Goal: Navigation & Orientation: Find specific page/section

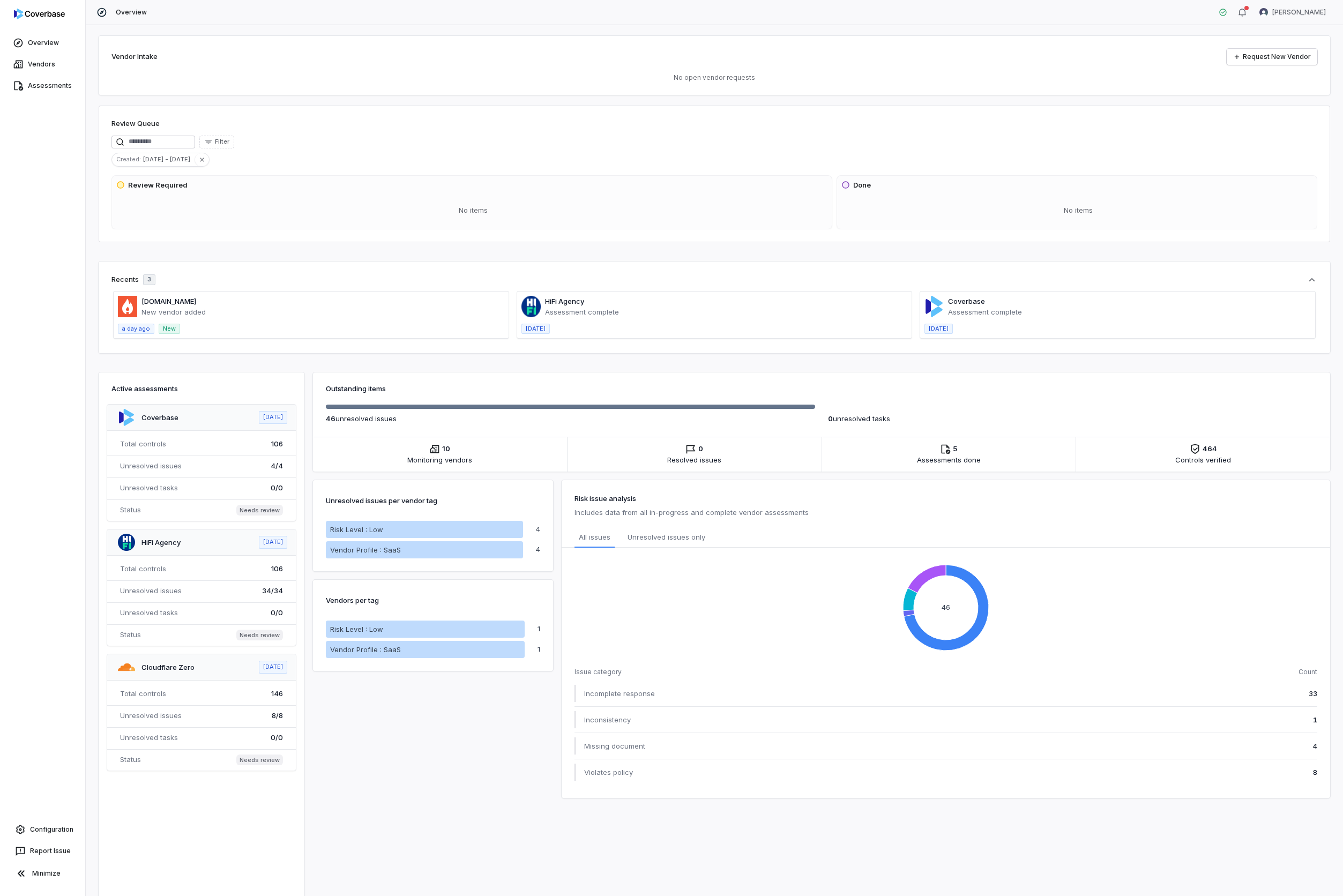
click at [573, 310] on span at bounding box center [714, 314] width 395 height 46
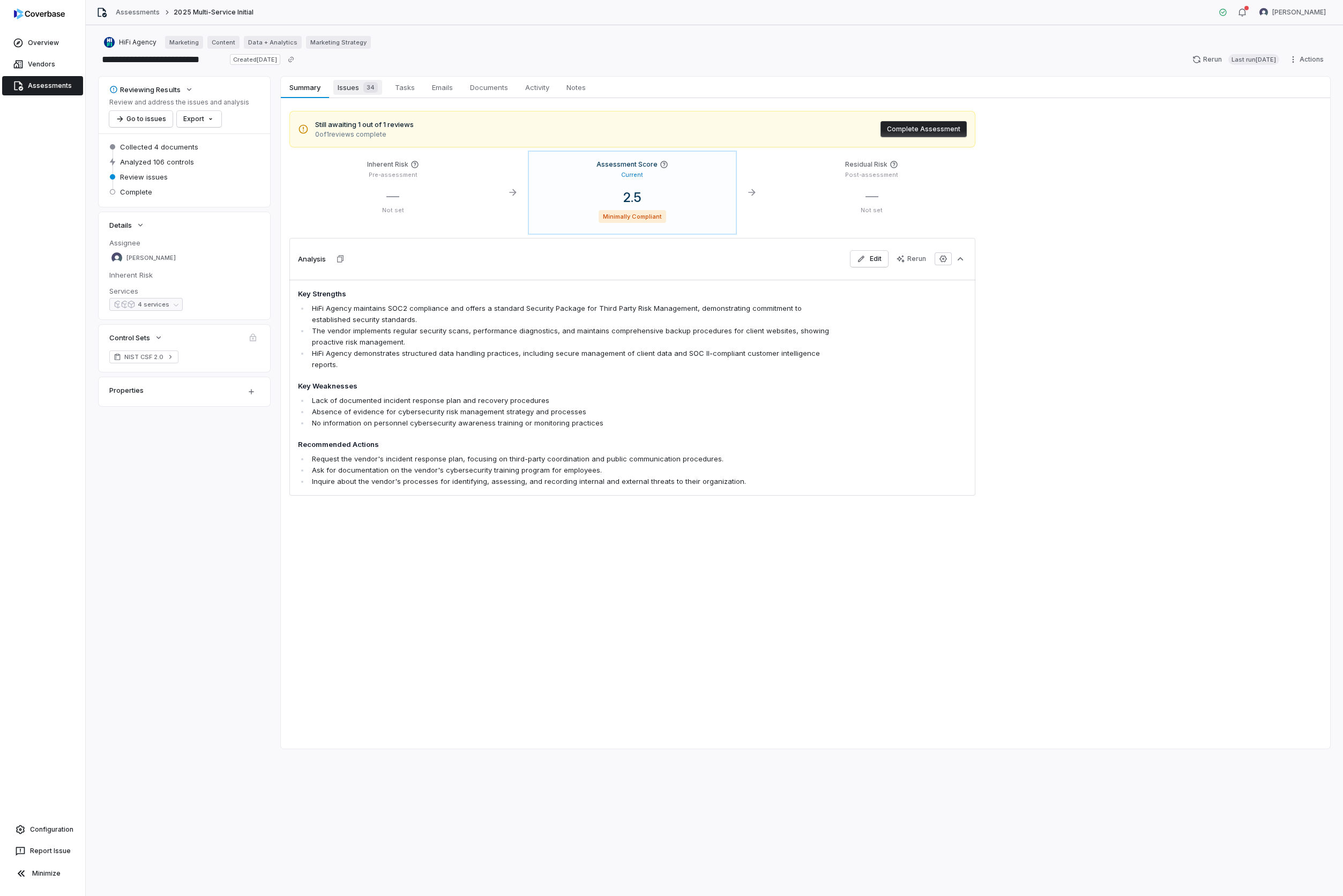
click at [345, 88] on span "Issues 34" at bounding box center [358, 87] width 49 height 15
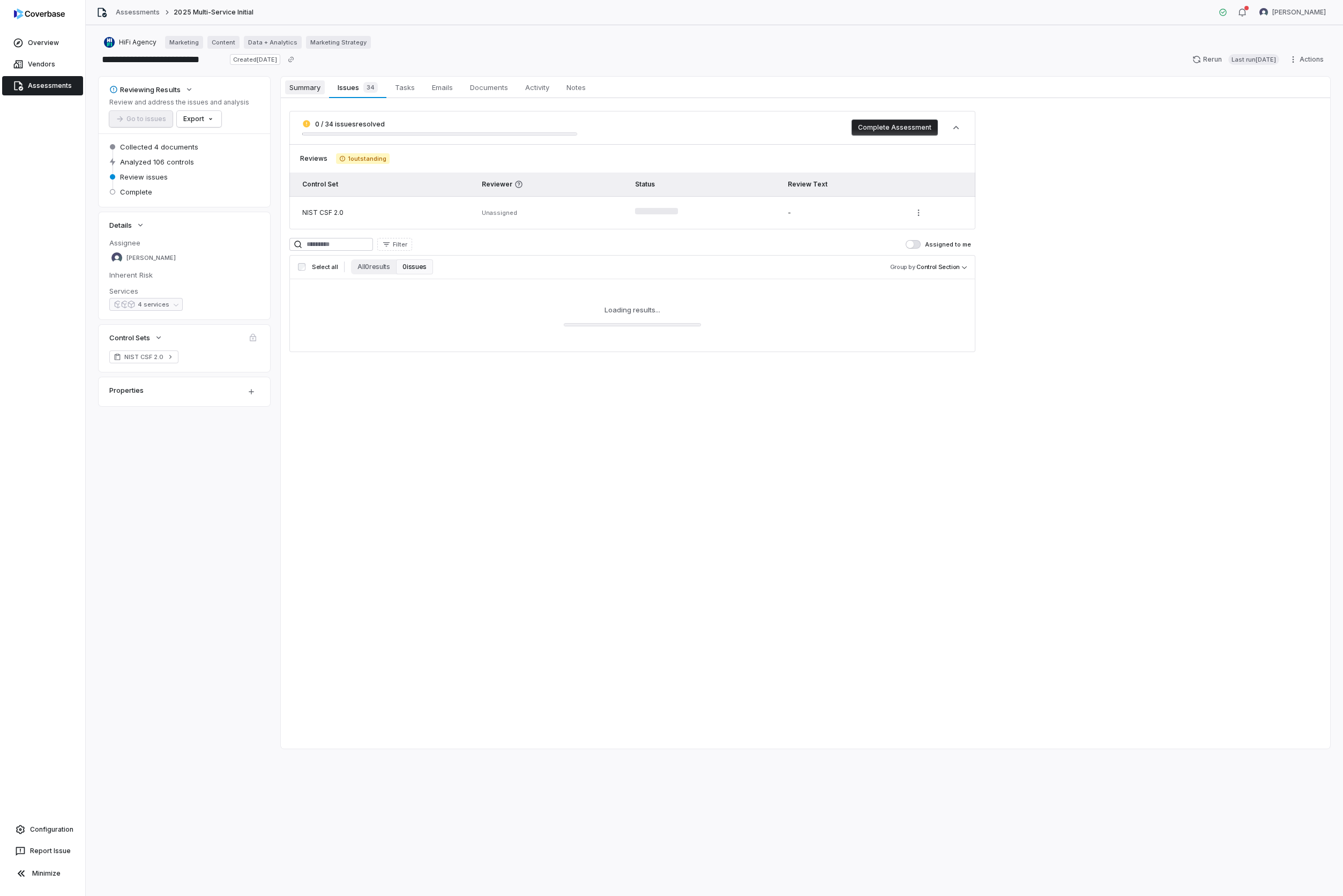
click at [313, 91] on span "Summary" at bounding box center [305, 87] width 40 height 14
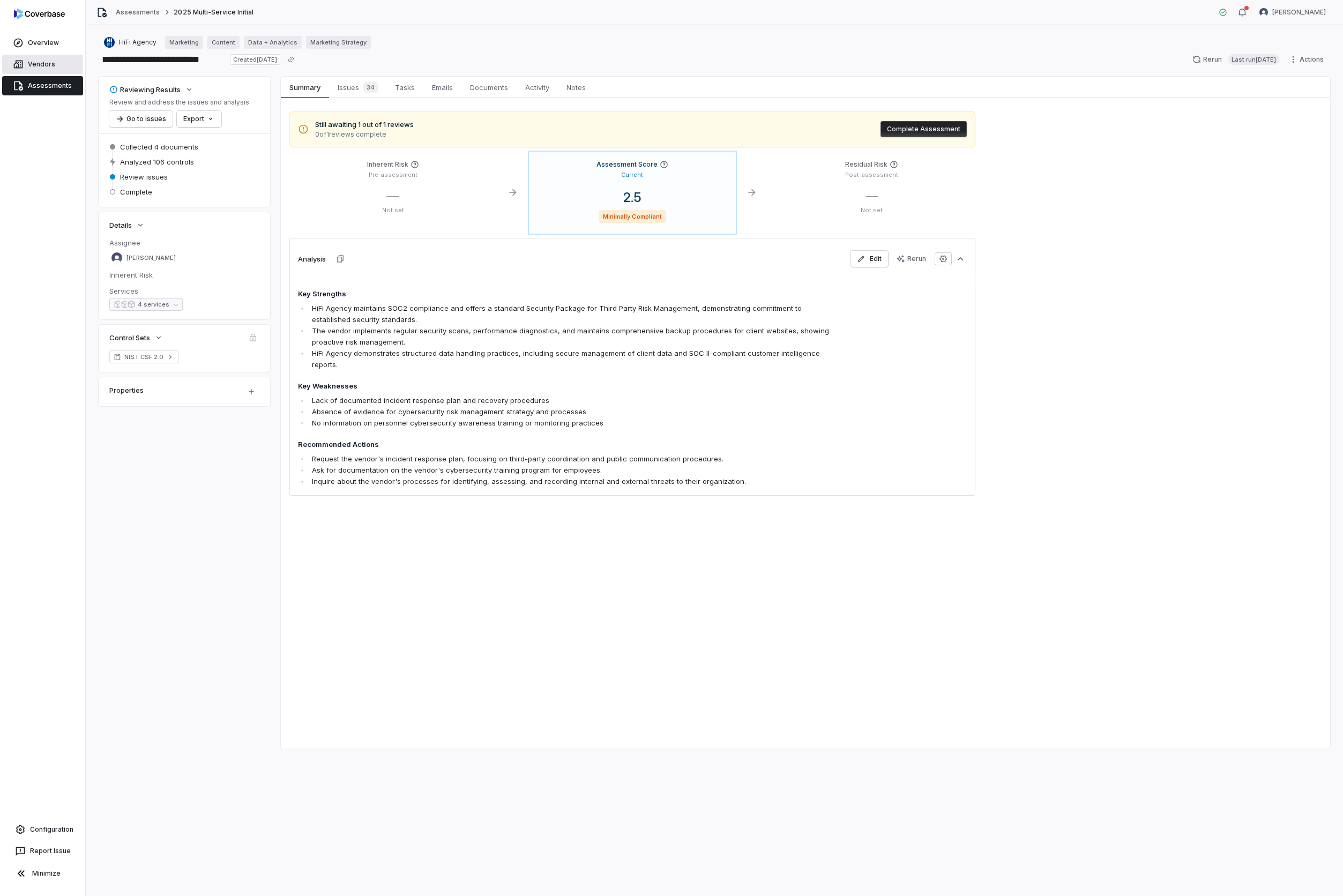
click at [46, 65] on link "Vendors" at bounding box center [42, 64] width 81 height 19
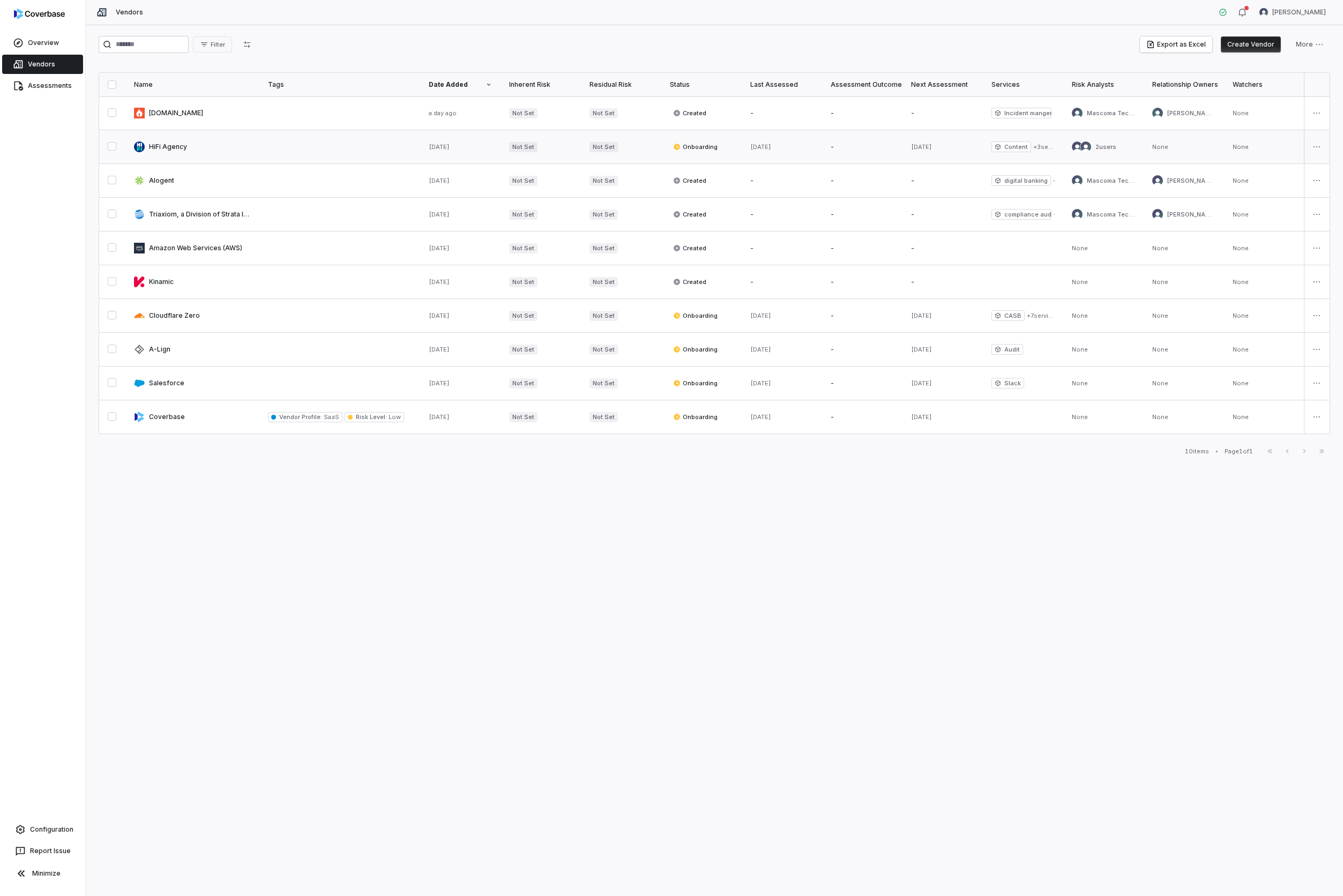
click at [183, 144] on link at bounding box center [193, 146] width 134 height 34
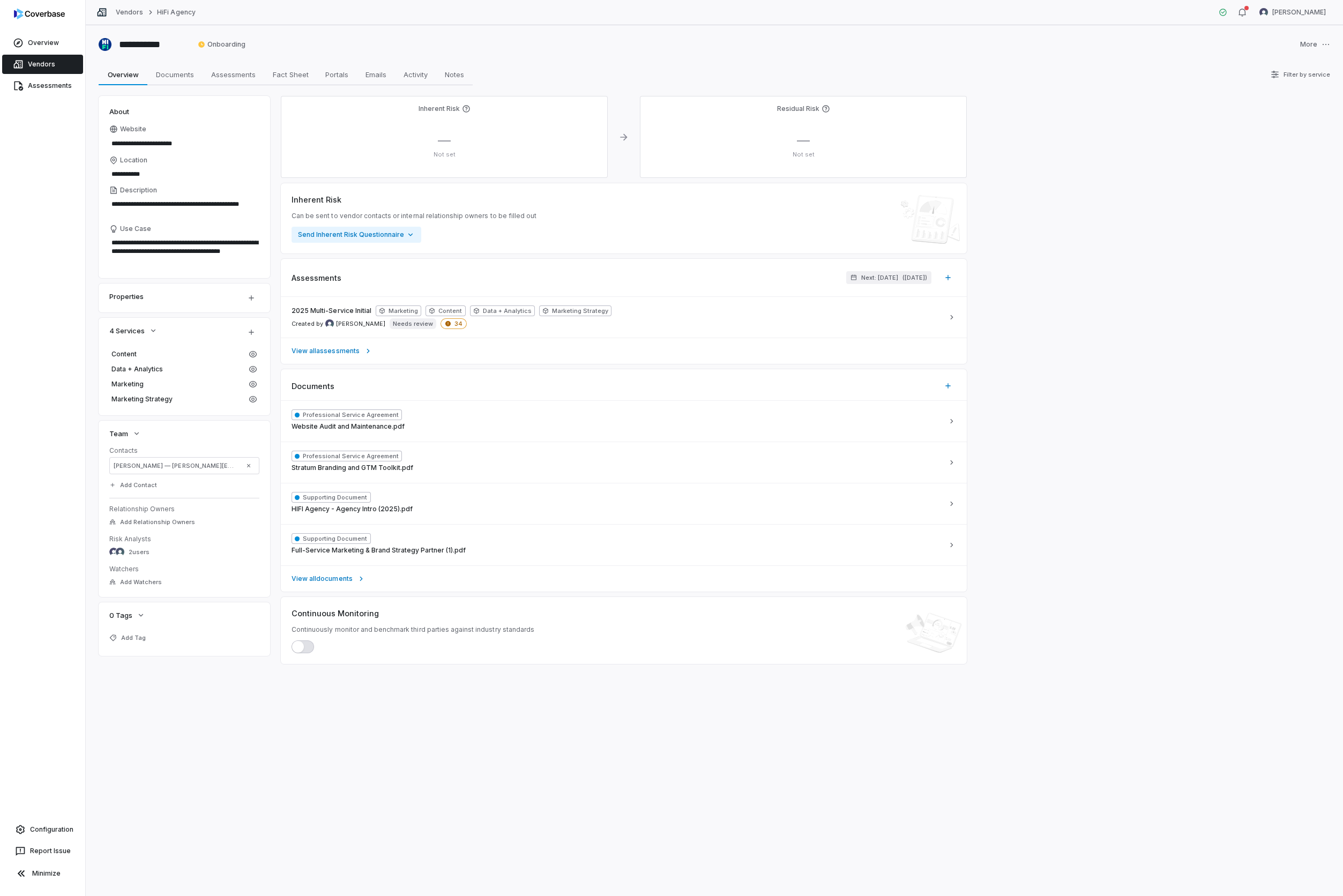
click at [51, 64] on link "Vendors" at bounding box center [42, 64] width 81 height 19
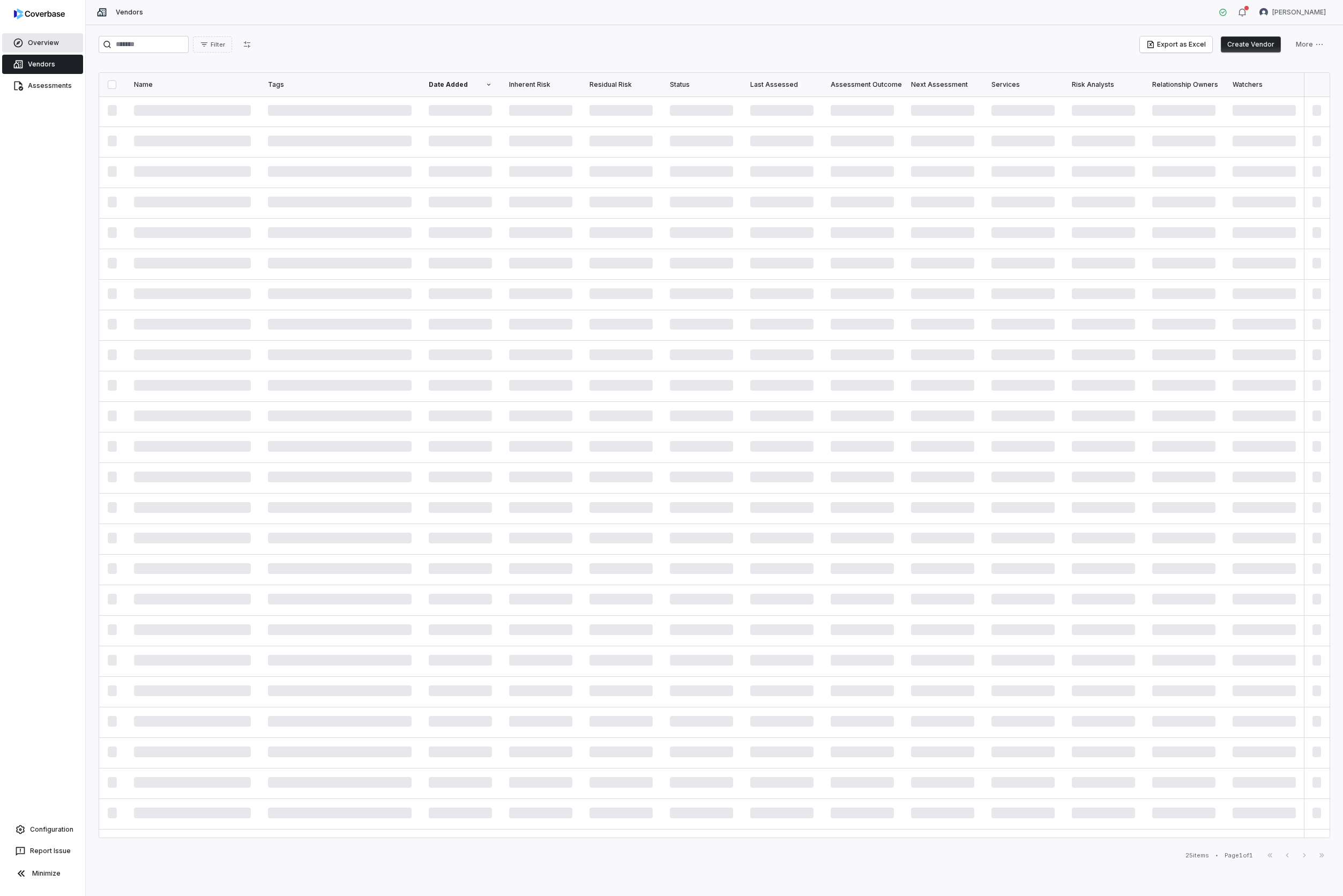
click at [49, 46] on link "Overview" at bounding box center [42, 43] width 81 height 19
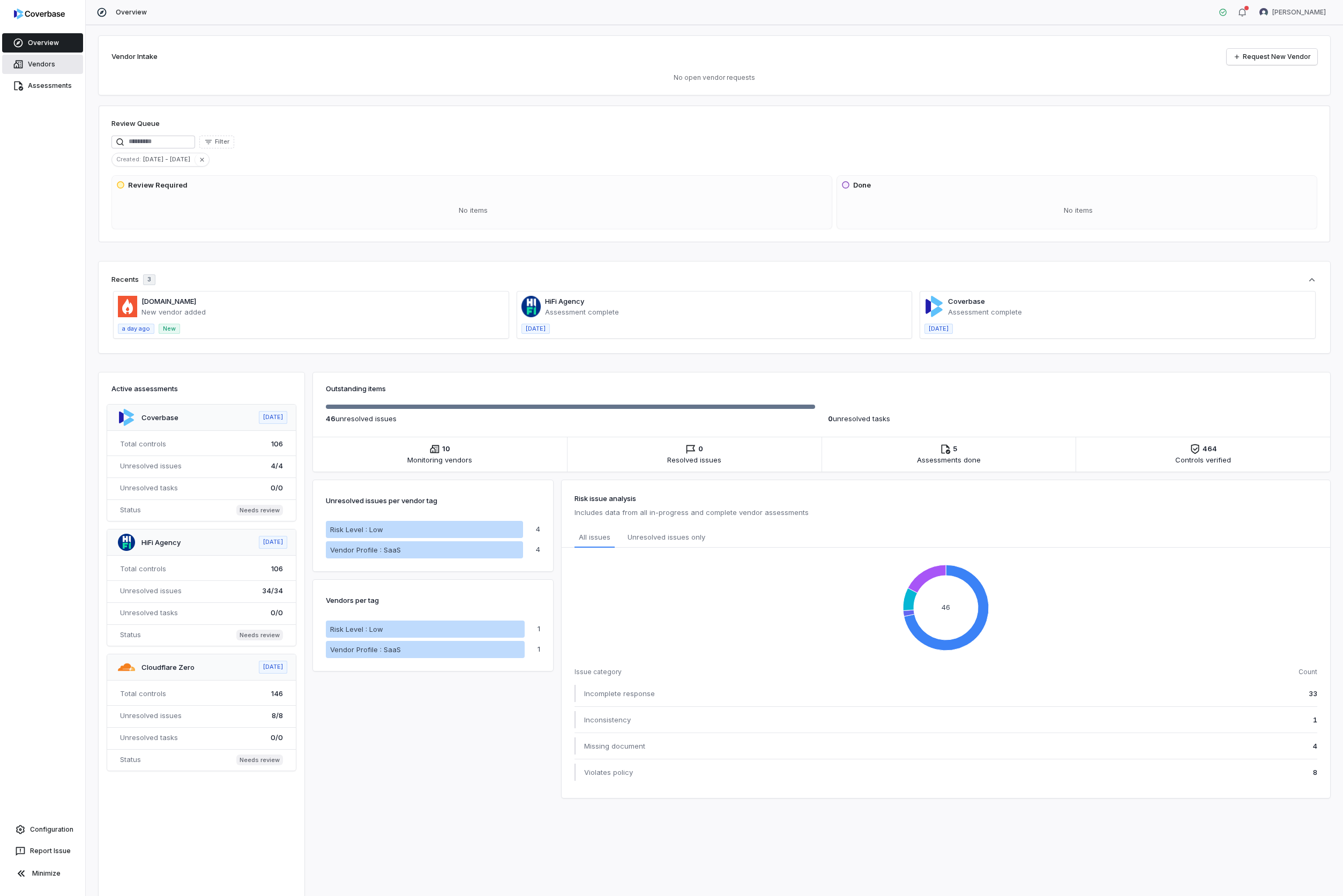
click at [52, 62] on link "Vendors" at bounding box center [42, 64] width 81 height 19
